Goal: Communication & Community: Answer question/provide support

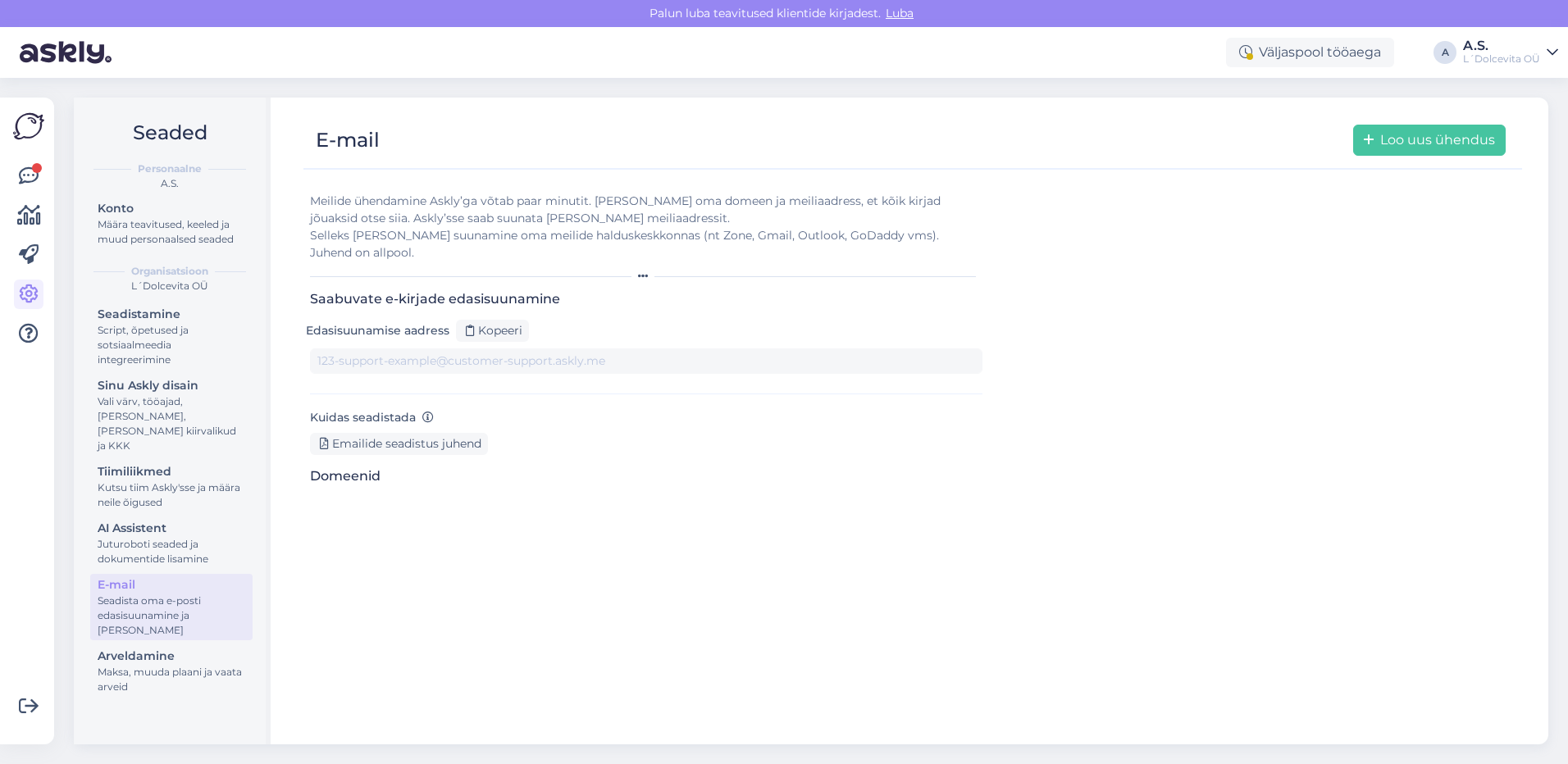
type input "[DOMAIN_NAME][EMAIL_ADDRESS][DOMAIN_NAME]"
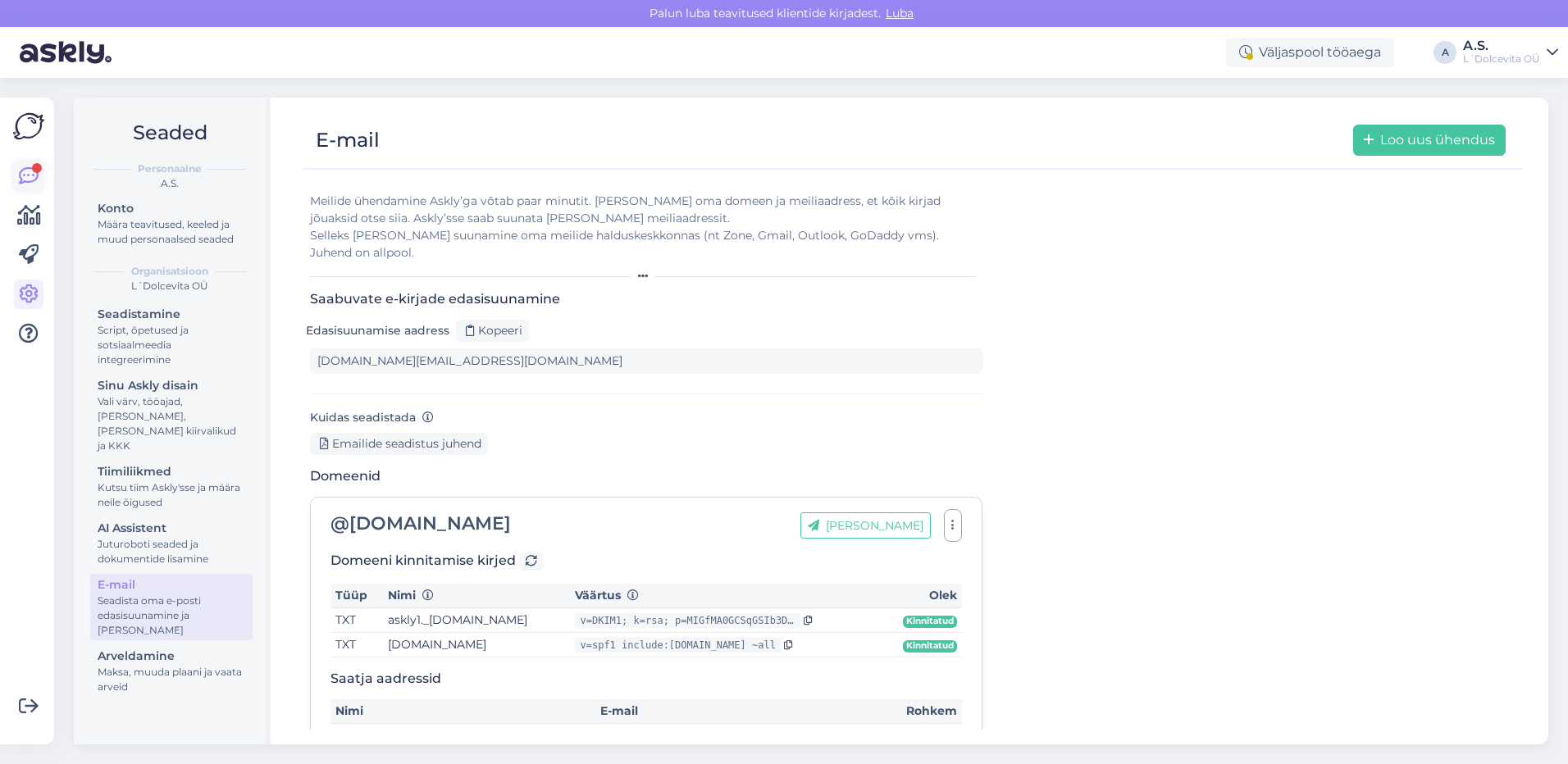
click at [38, 175] on icon at bounding box center [29, 177] width 20 height 20
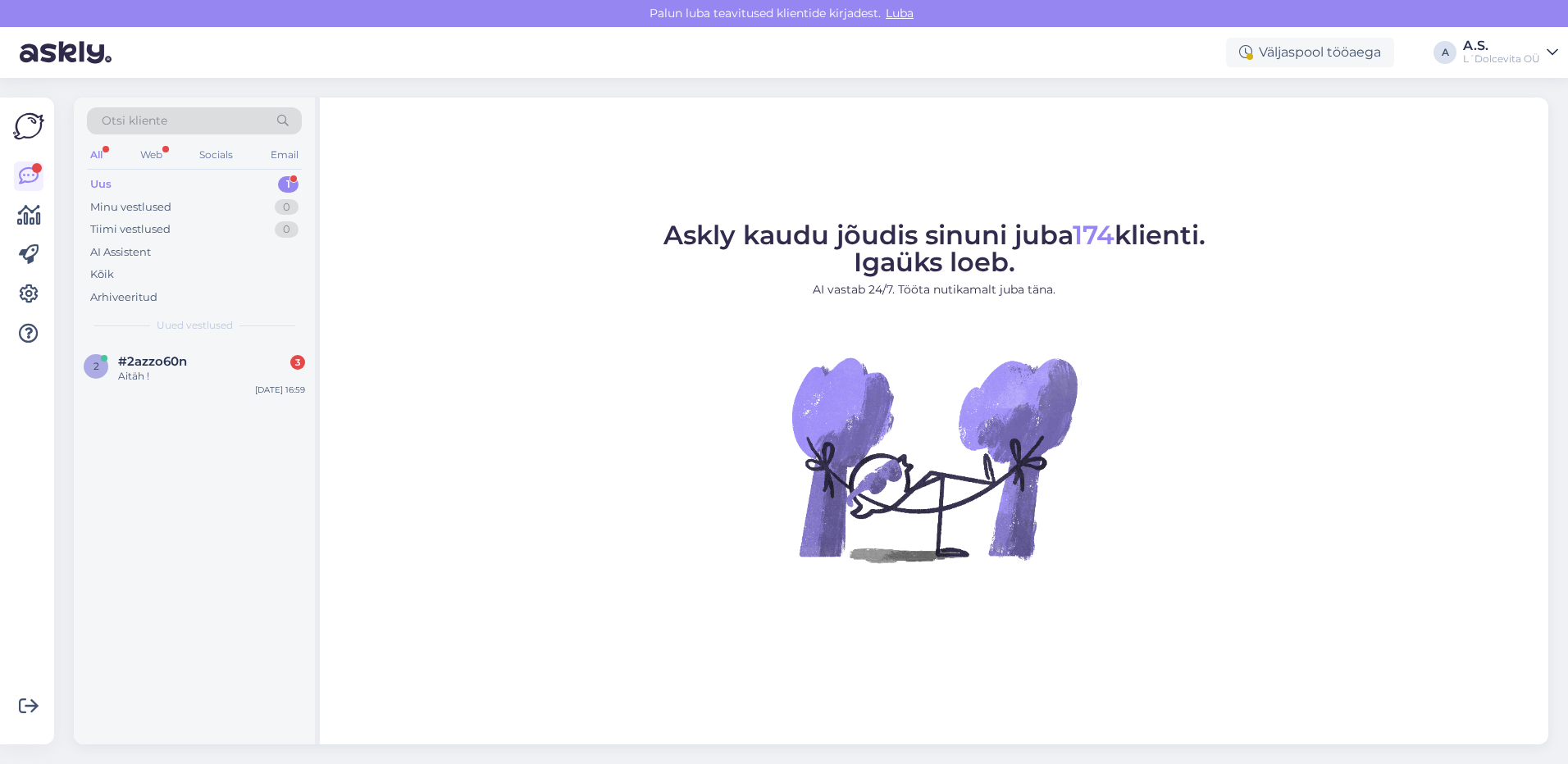
click at [137, 182] on div "Uus 1" at bounding box center [194, 184] width 215 height 23
click at [175, 373] on div "Aitäh !" at bounding box center [211, 376] width 187 height 14
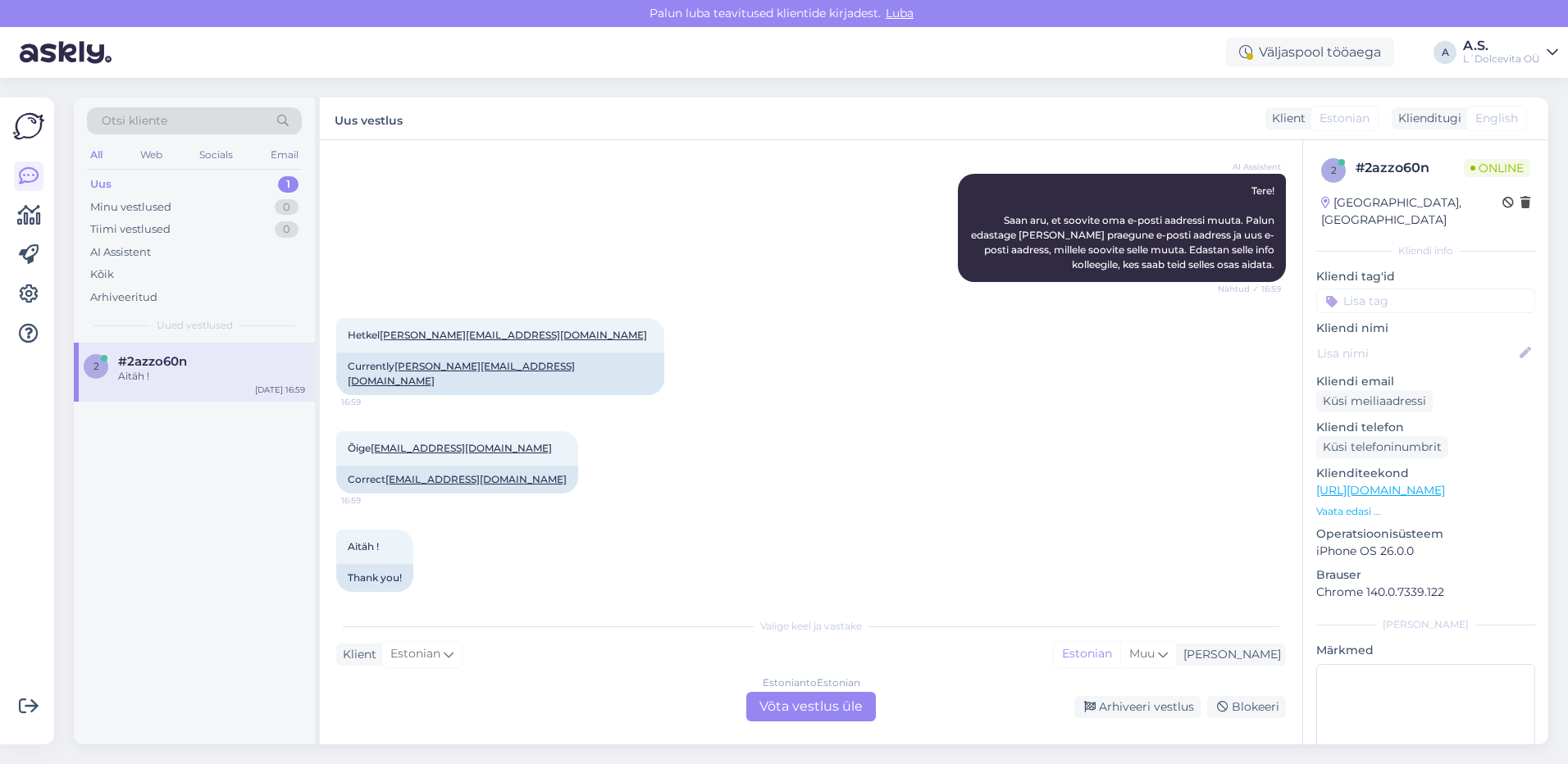
scroll to position [184, 0]
click at [807, 705] on div "Estonian to Estonian Võta vestlus üle" at bounding box center [811, 706] width 130 height 30
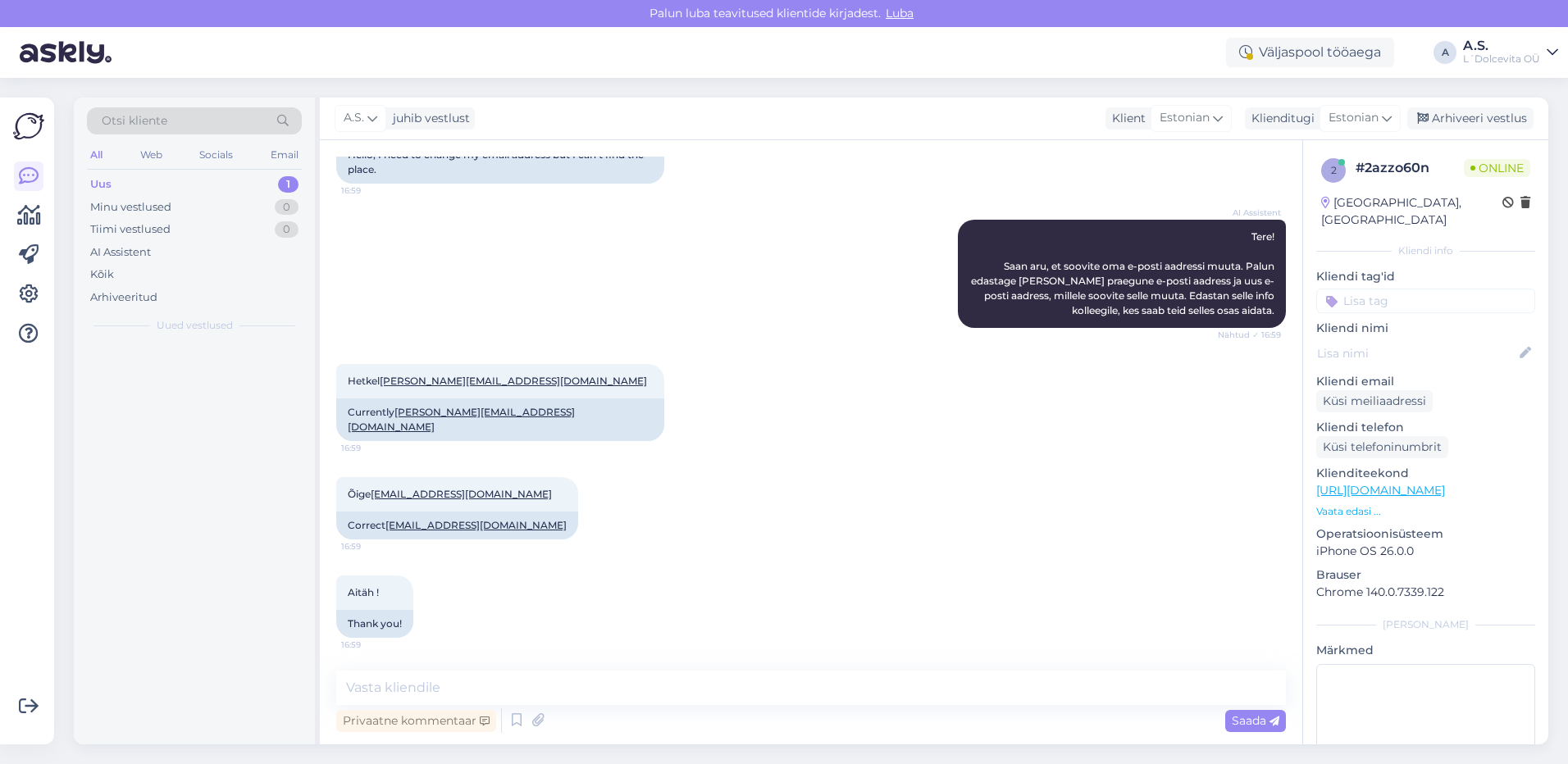
scroll to position [122, 0]
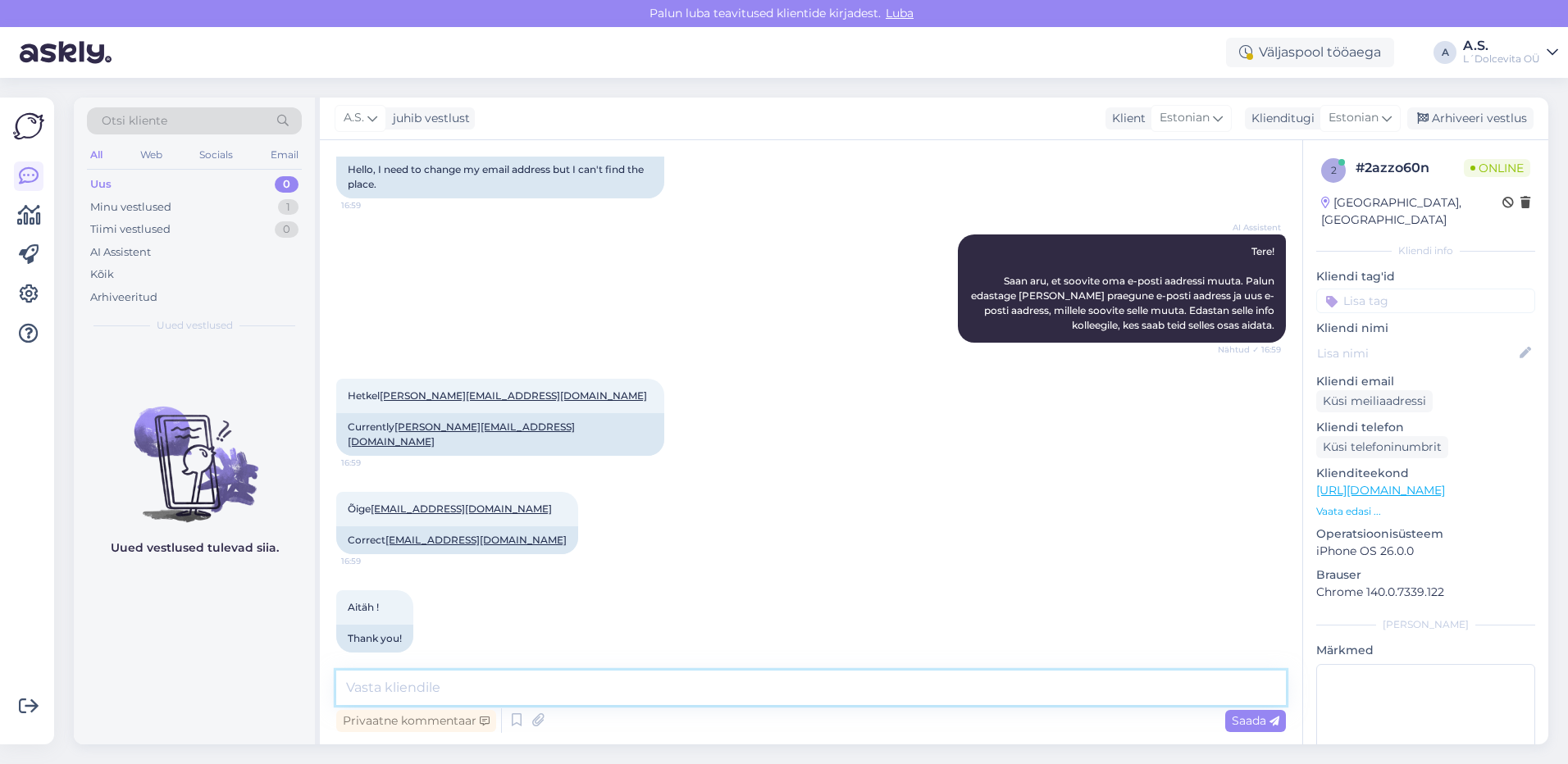
click at [551, 686] on textarea at bounding box center [811, 688] width 950 height 34
type textarea "Kas te olete meie e-poest varem ostnud [PERSON_NAME] teinud konto?"
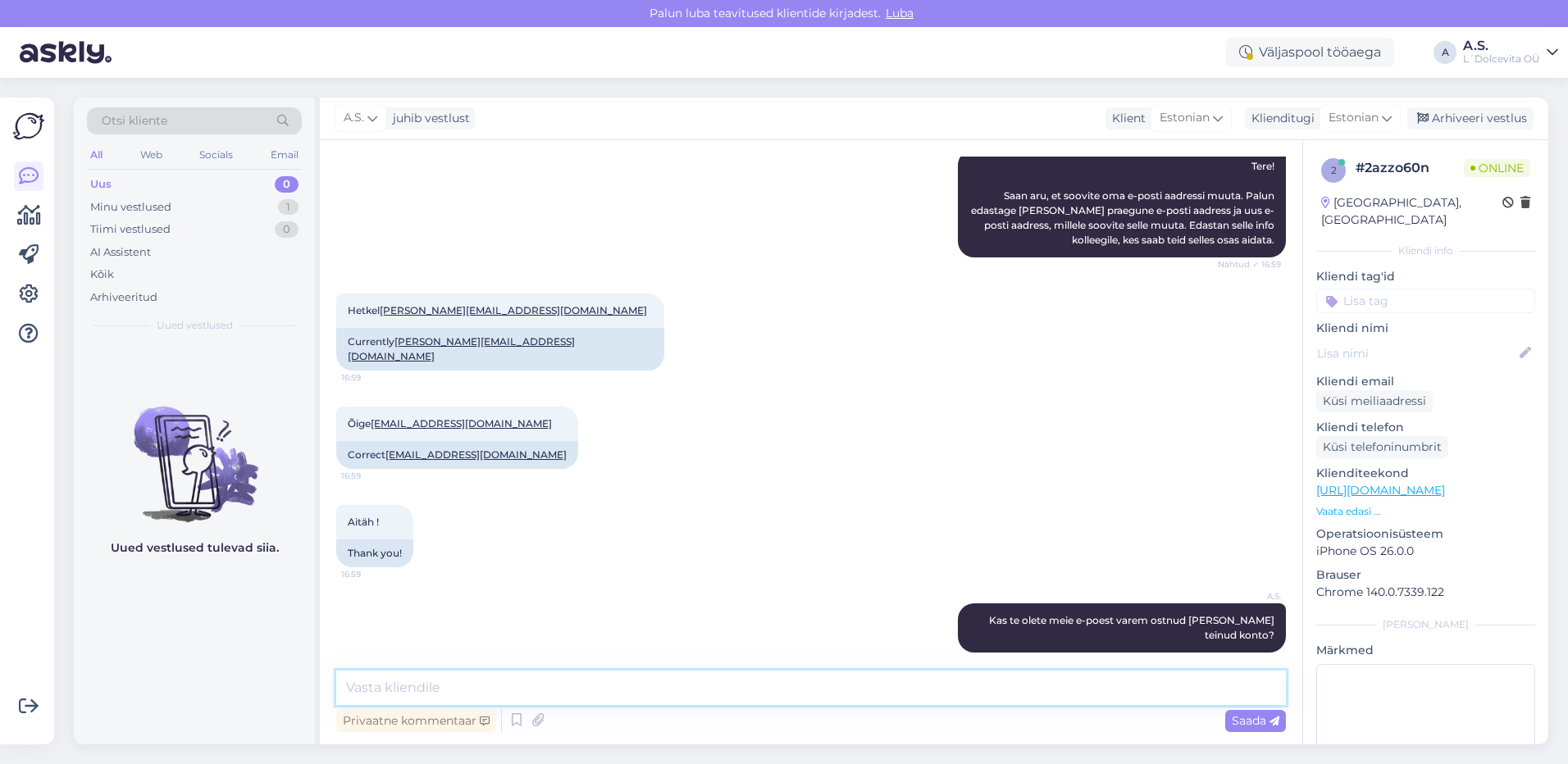
type textarea "L"
type textarea "Kui te olete kaupluse püsiklient siis kaupluse ja e-[PERSON_NAME] konto ei ole …"
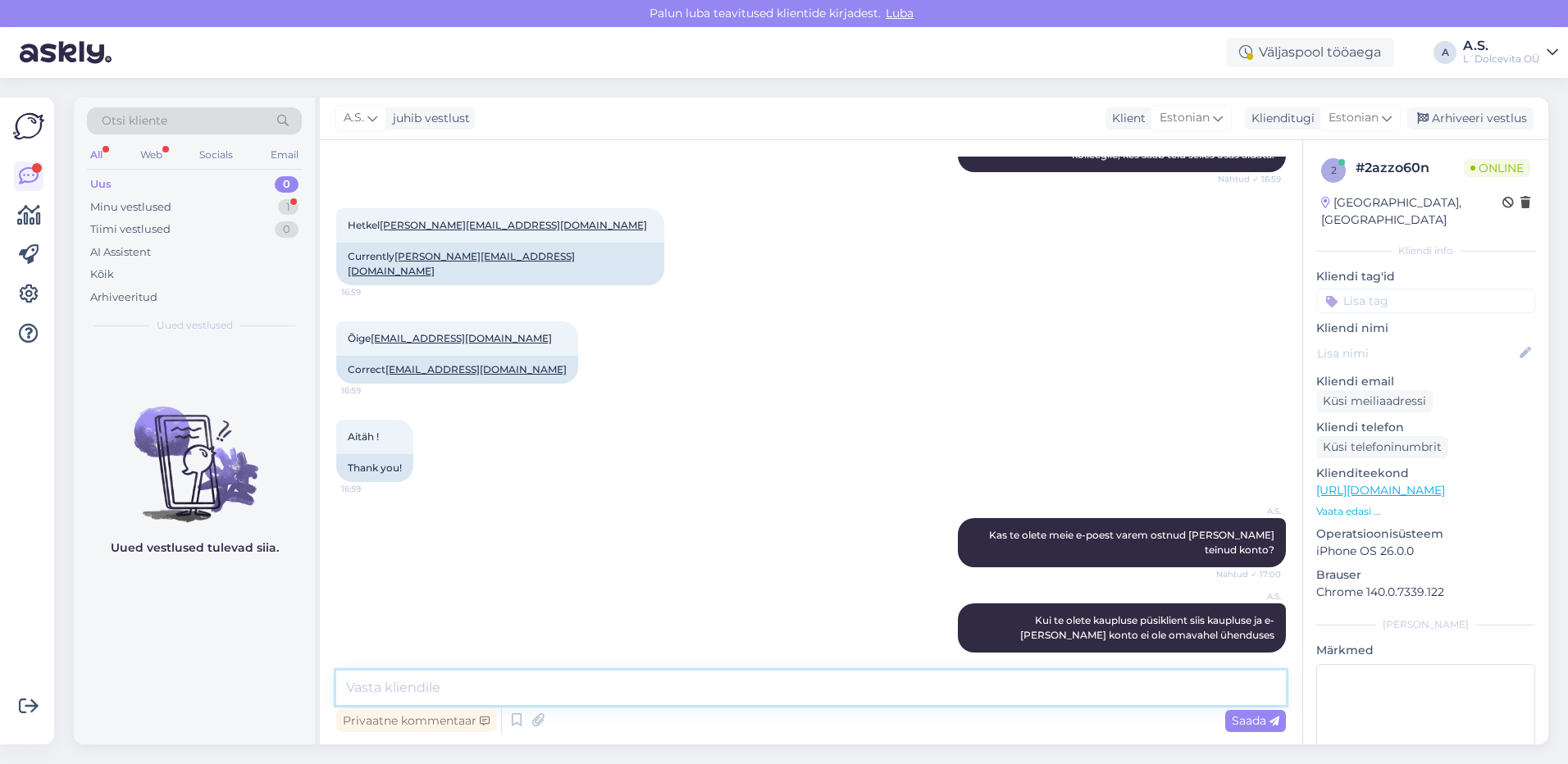
scroll to position [378, 0]
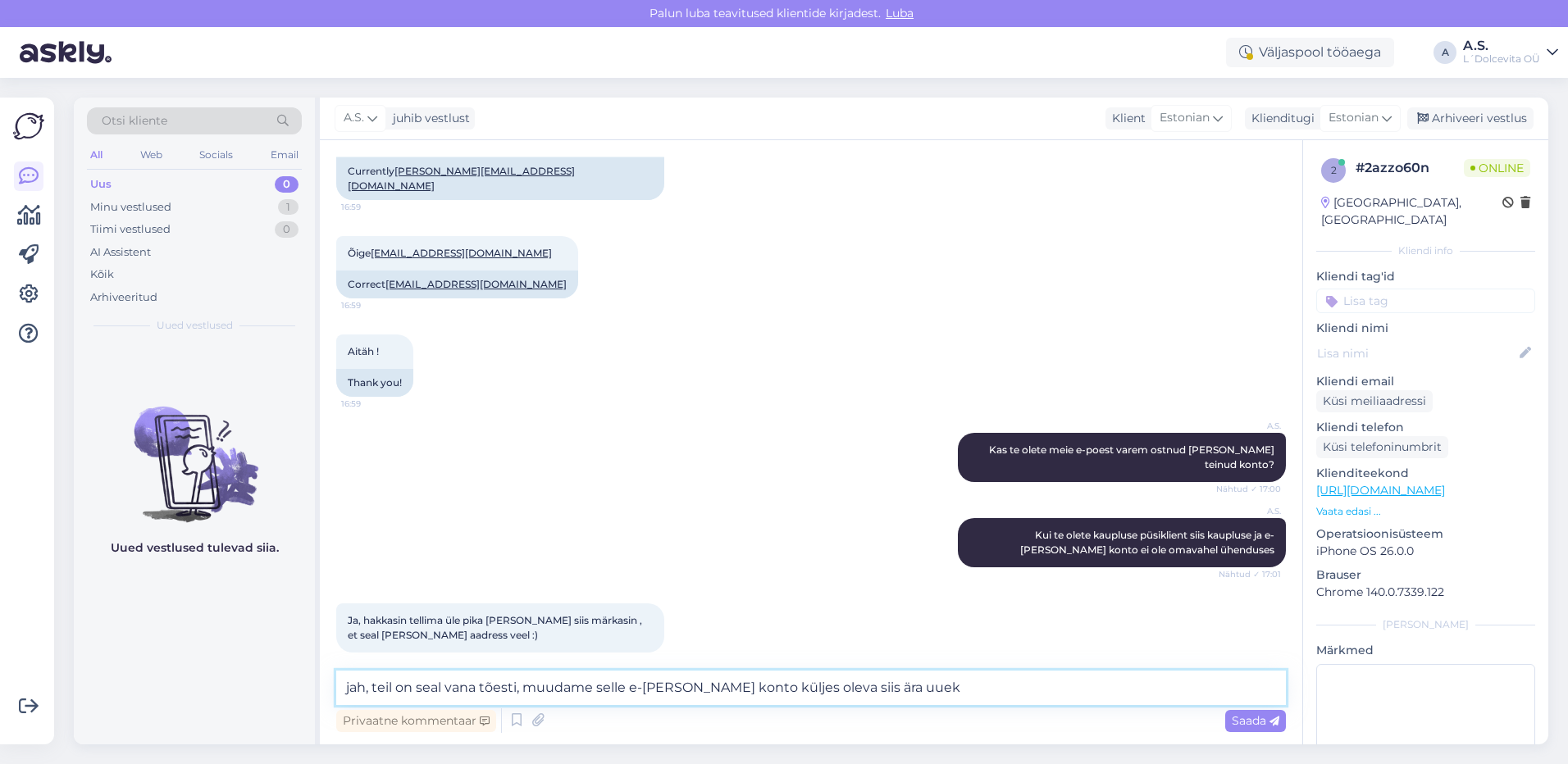
type textarea "jah, teil on seal vana tõesti, muudame selle e-[PERSON_NAME] konto küljes oleva…"
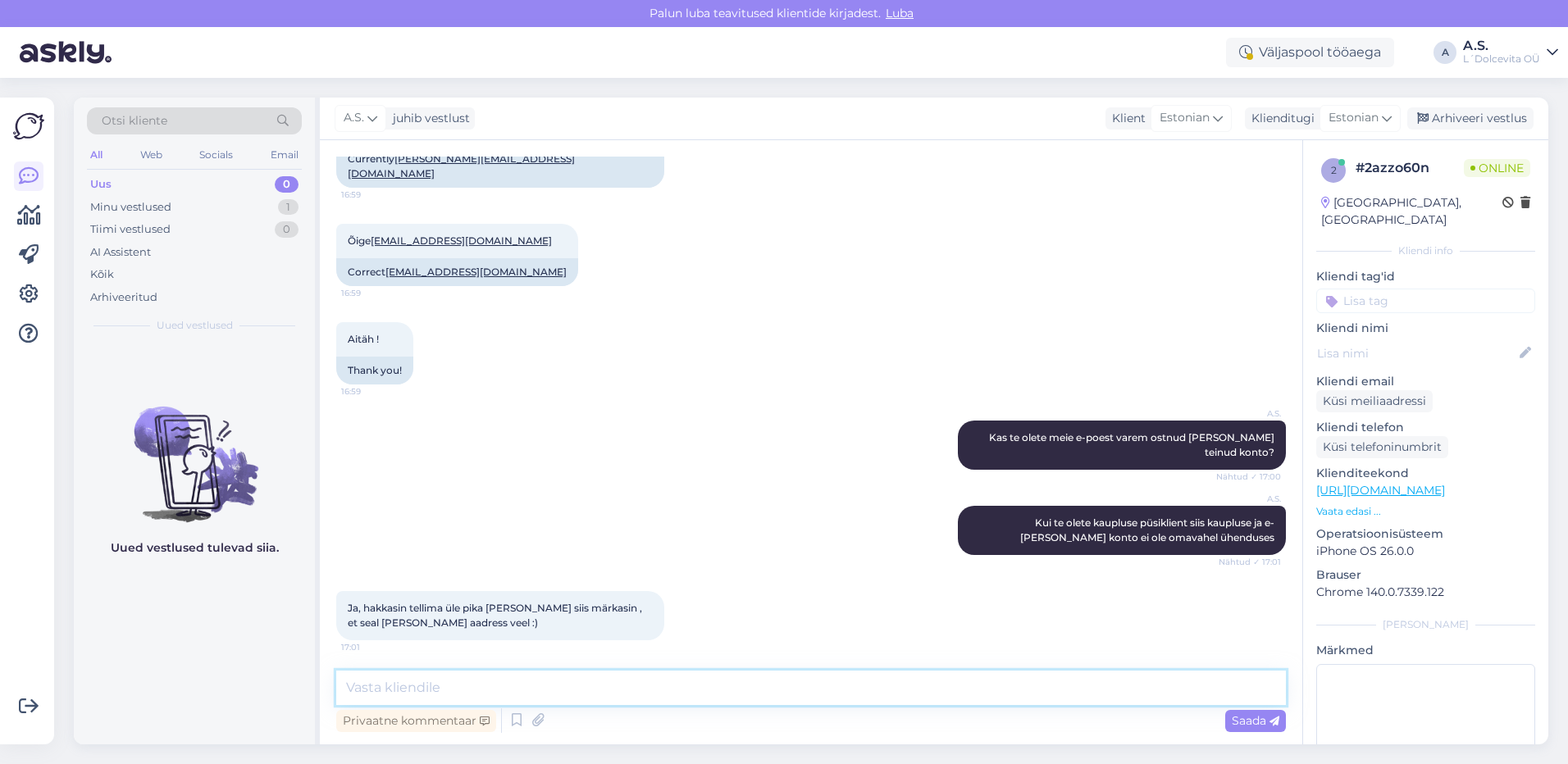
scroll to position [217, 0]
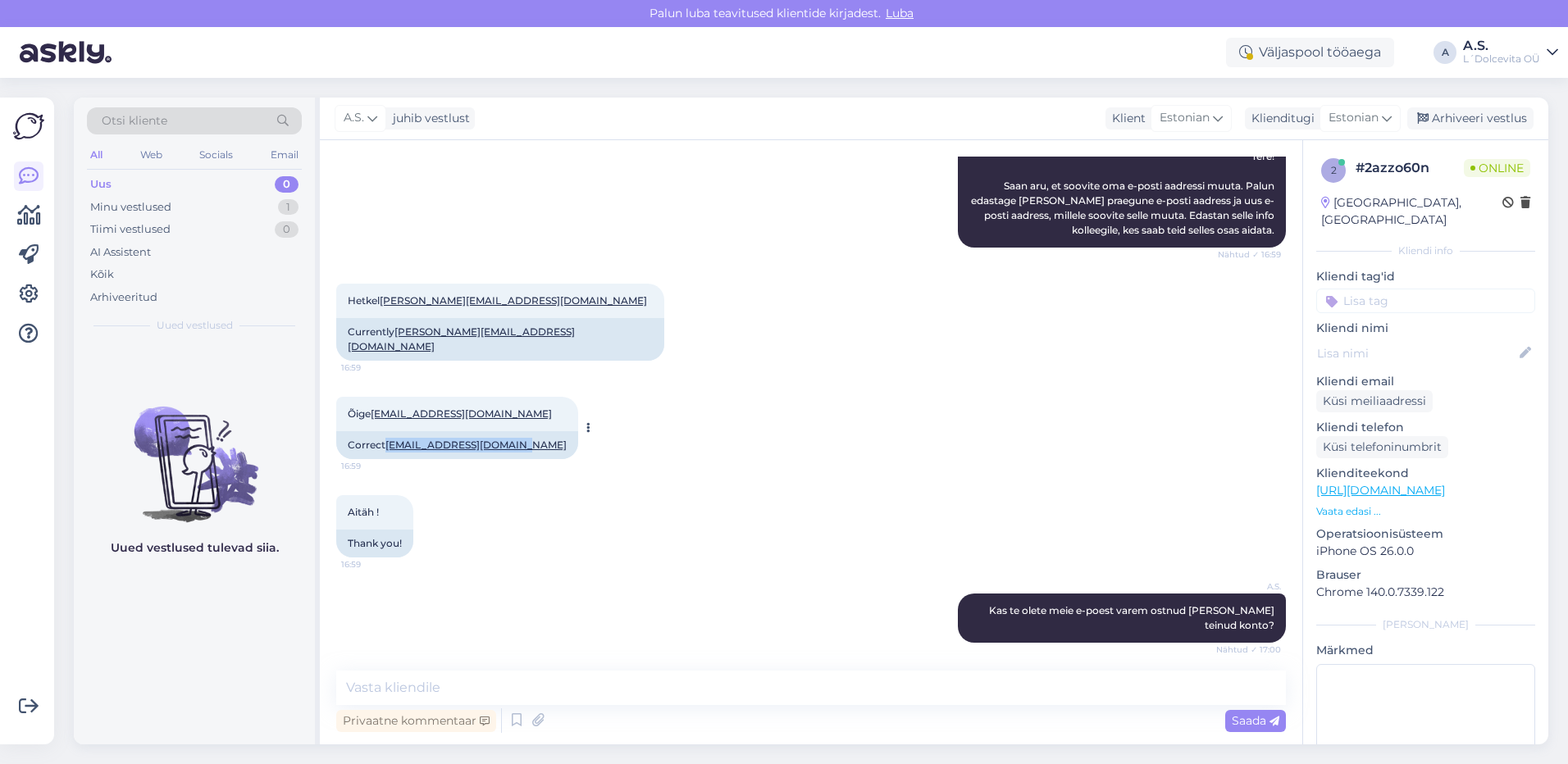
drag, startPoint x: 518, startPoint y: 435, endPoint x: 388, endPoint y: 428, distance: 130.2
click at [388, 431] on div "Correct [EMAIL_ADDRESS][DOMAIN_NAME]" at bounding box center [457, 445] width 242 height 28
copy link "[EMAIL_ADDRESS][DOMAIN_NAME]"
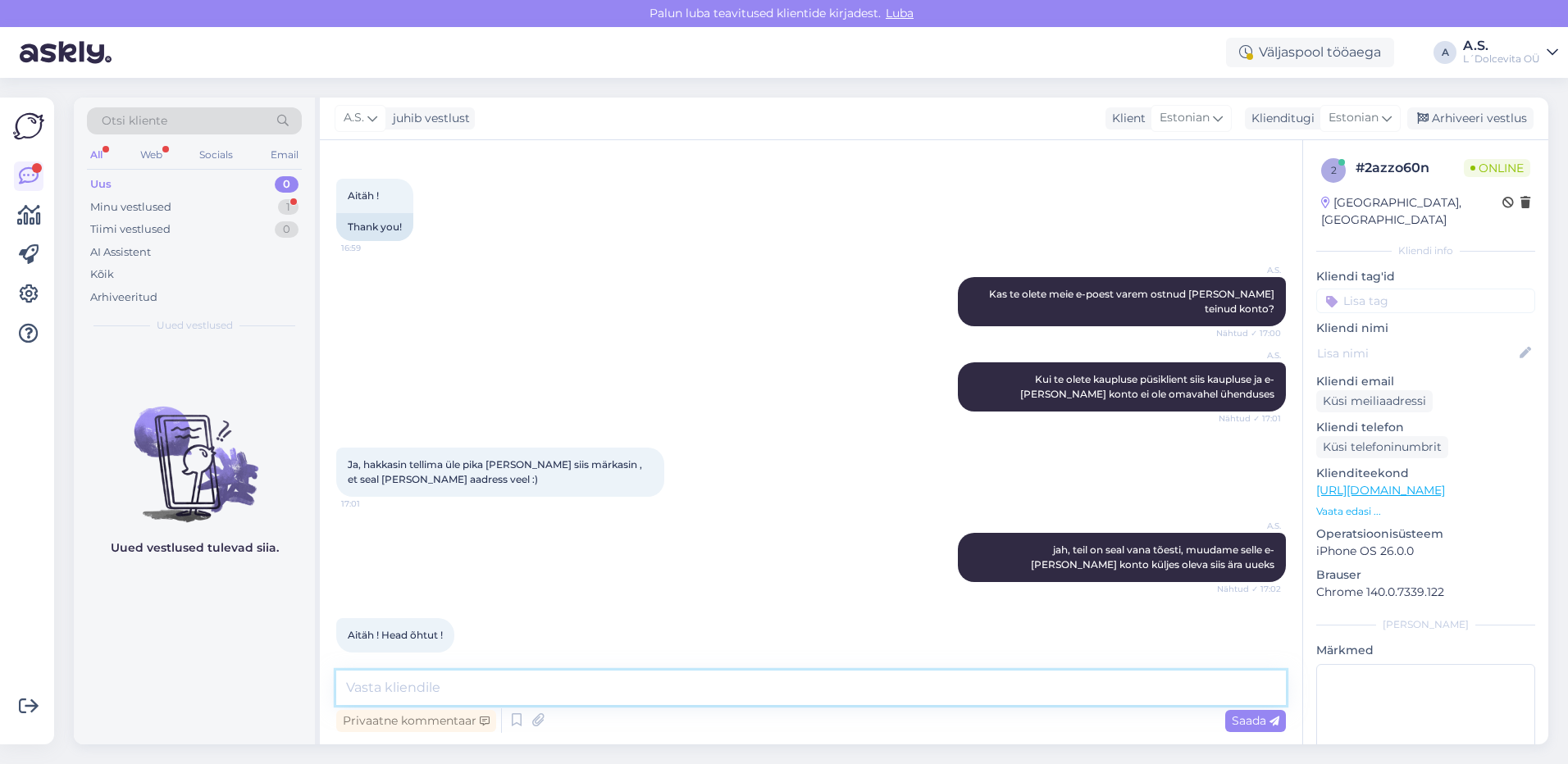
click at [457, 691] on textarea at bounding box center [811, 688] width 950 height 34
type textarea "Muudetud."
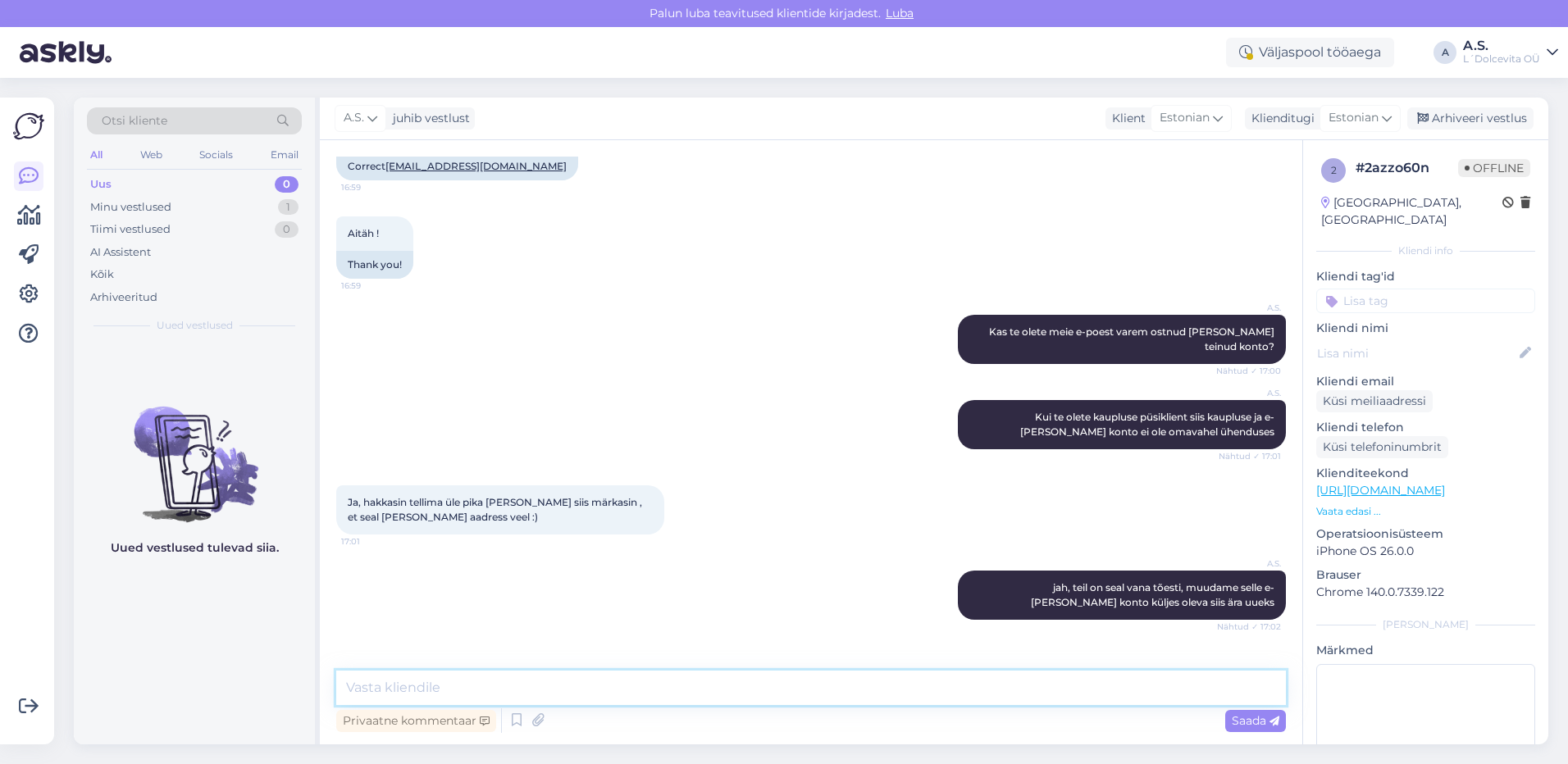
scroll to position [604, 0]
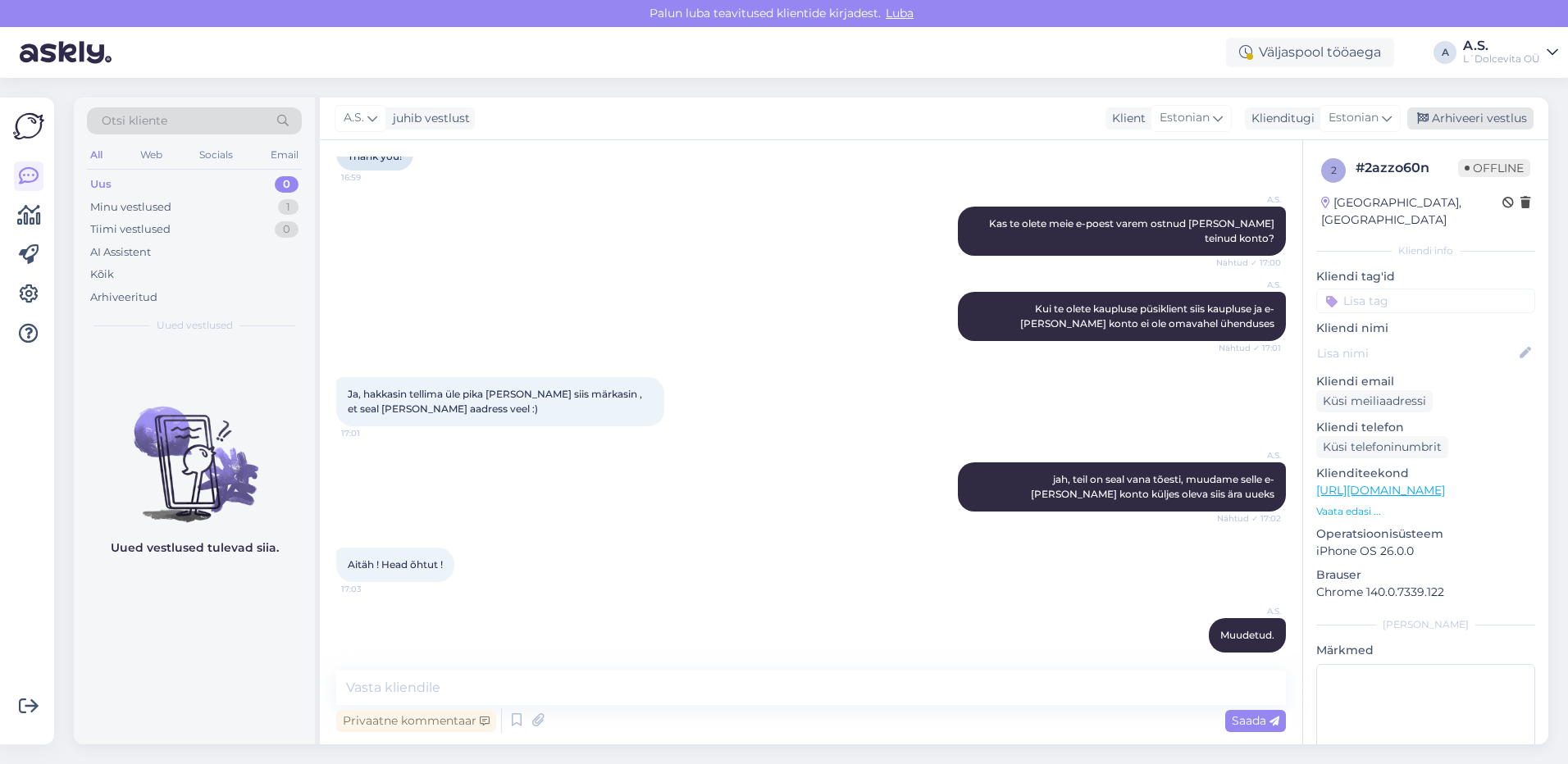
click at [1461, 115] on div "Arhiveeri vestlus" at bounding box center [1471, 118] width 126 height 23
